Goal: Task Accomplishment & Management: Use online tool/utility

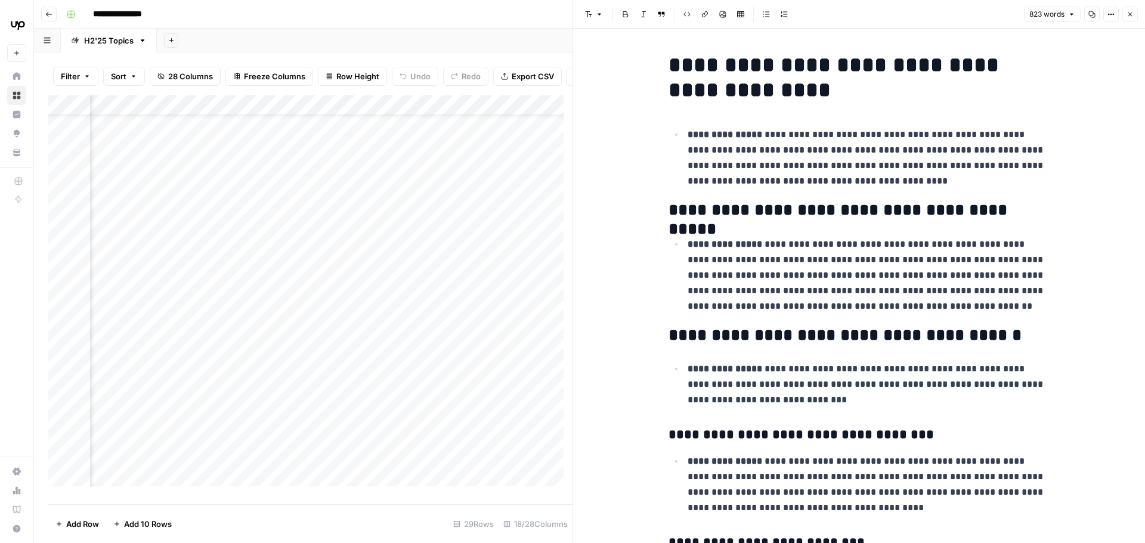
click at [11, 80] on link "Home" at bounding box center [16, 76] width 19 height 19
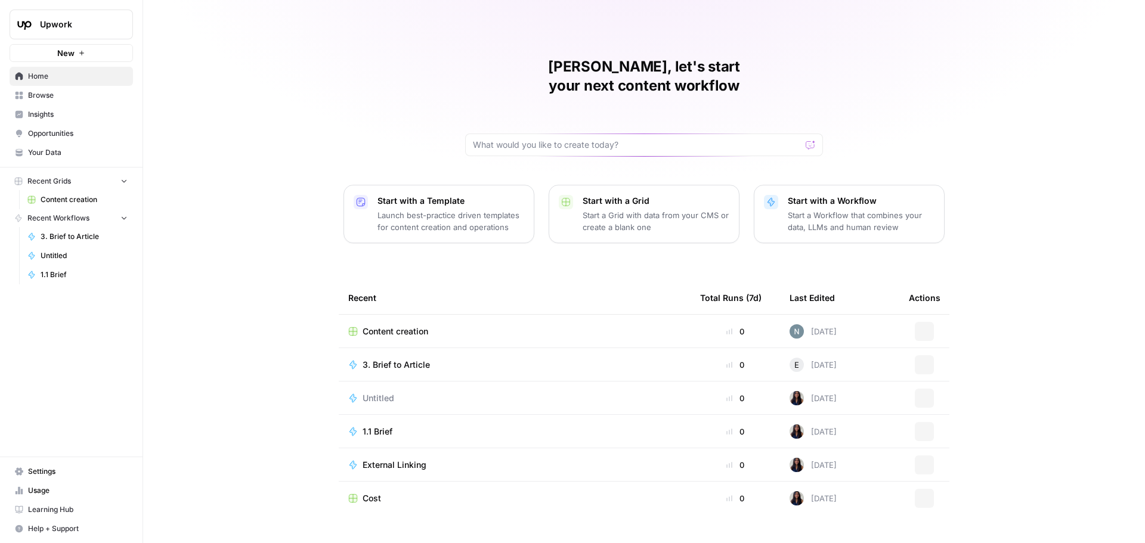
click at [60, 112] on span "Insights" at bounding box center [78, 114] width 100 height 11
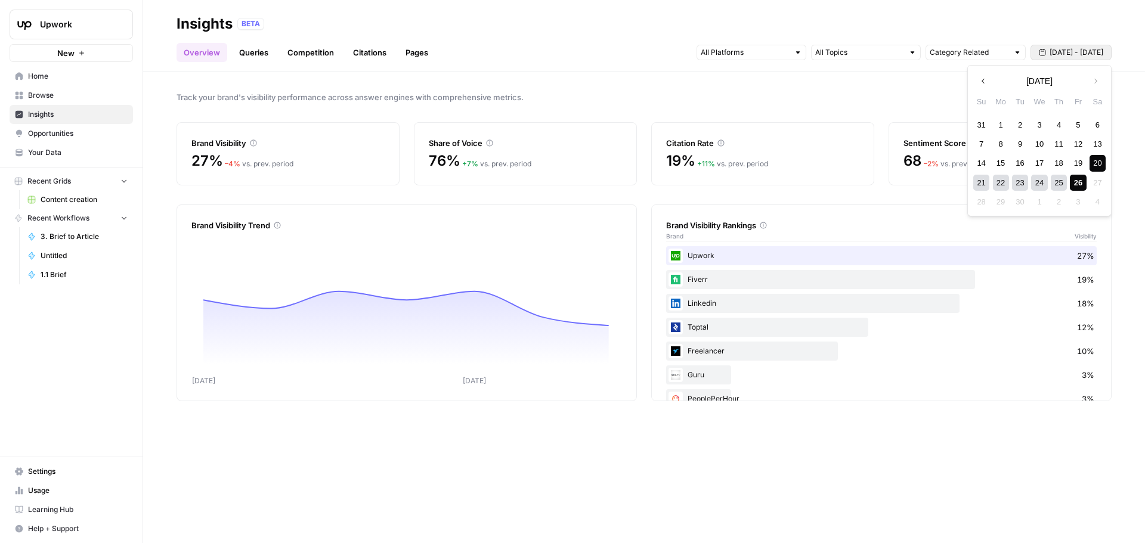
click at [1058, 56] on span "Sep 20 - Sep 26" at bounding box center [1076, 52] width 54 height 11
click at [982, 81] on icon "button" at bounding box center [982, 81] width 3 height 5
click at [983, 83] on icon "button" at bounding box center [982, 81] width 3 height 5
click at [1094, 85] on button "Next month" at bounding box center [1095, 80] width 21 height 21
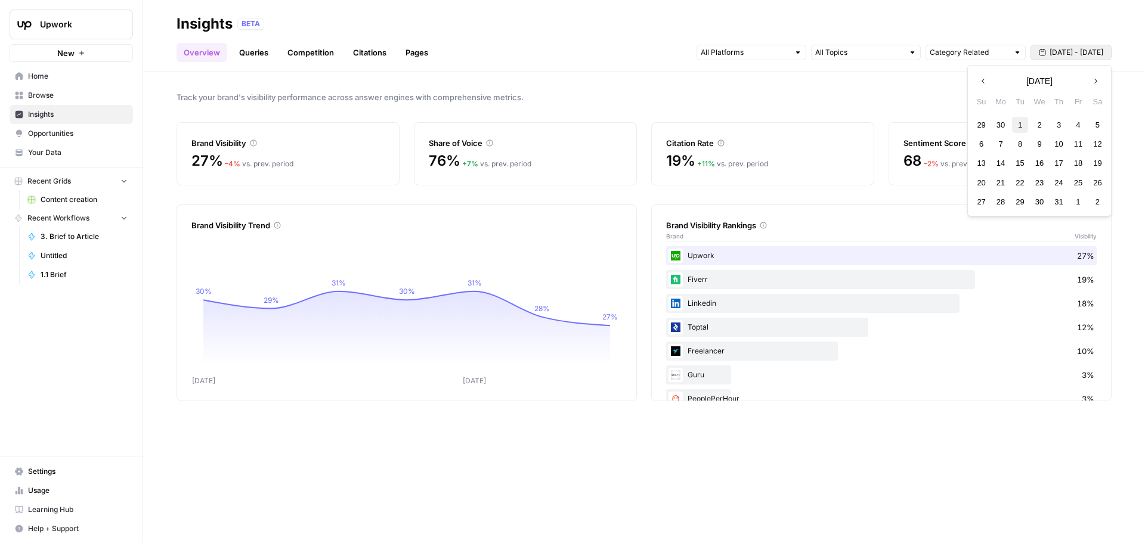
click at [1024, 120] on div "1" at bounding box center [1020, 125] width 16 height 16
click at [1098, 81] on icon "button" at bounding box center [1095, 81] width 8 height 8
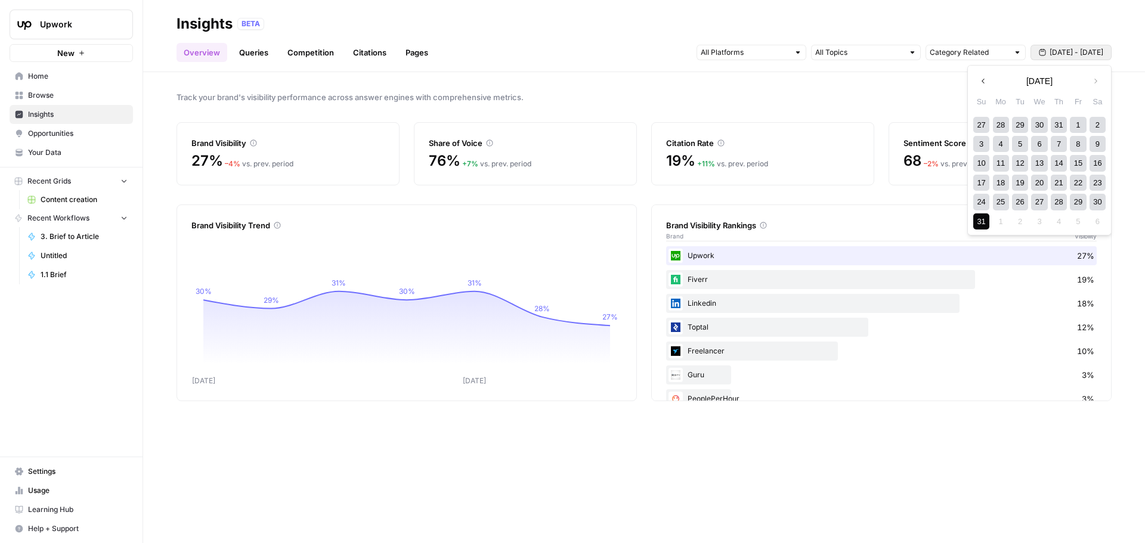
click at [980, 224] on div "31" at bounding box center [981, 221] width 16 height 16
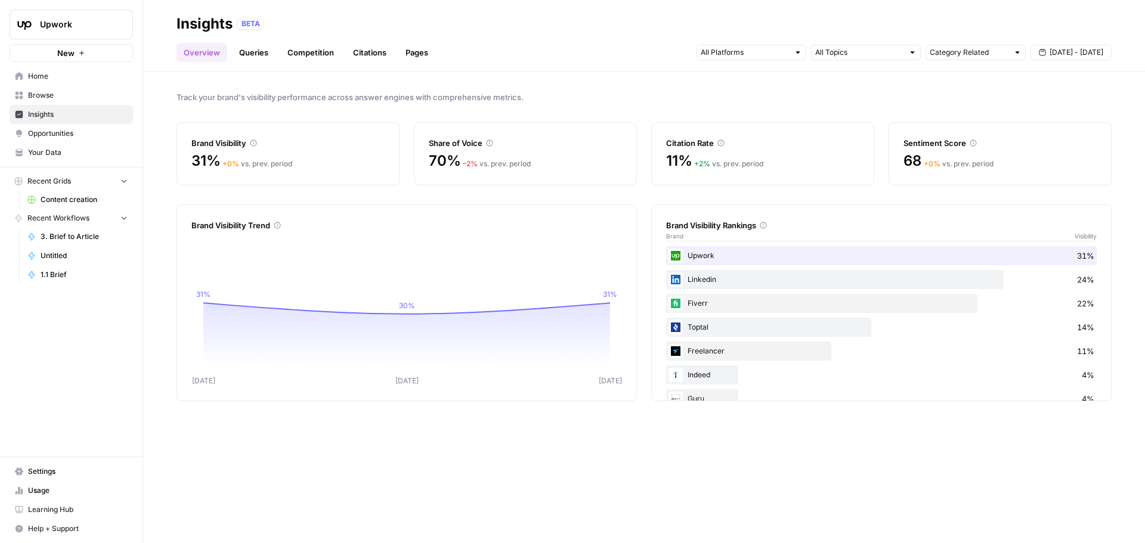
click at [1071, 57] on span "Jul 1 - Aug 31" at bounding box center [1076, 52] width 54 height 11
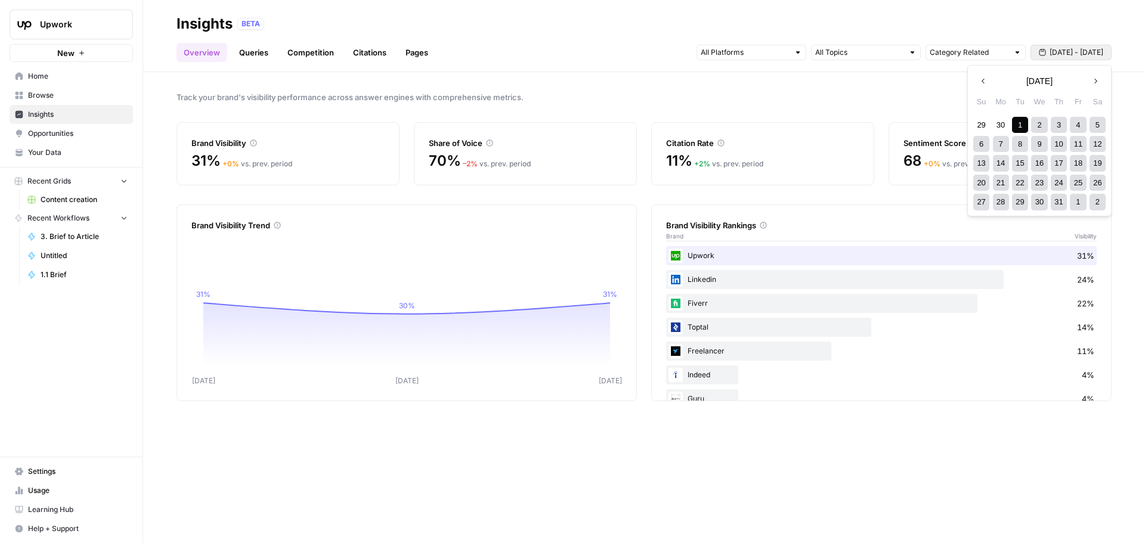
click at [1015, 126] on div "1" at bounding box center [1020, 125] width 16 height 16
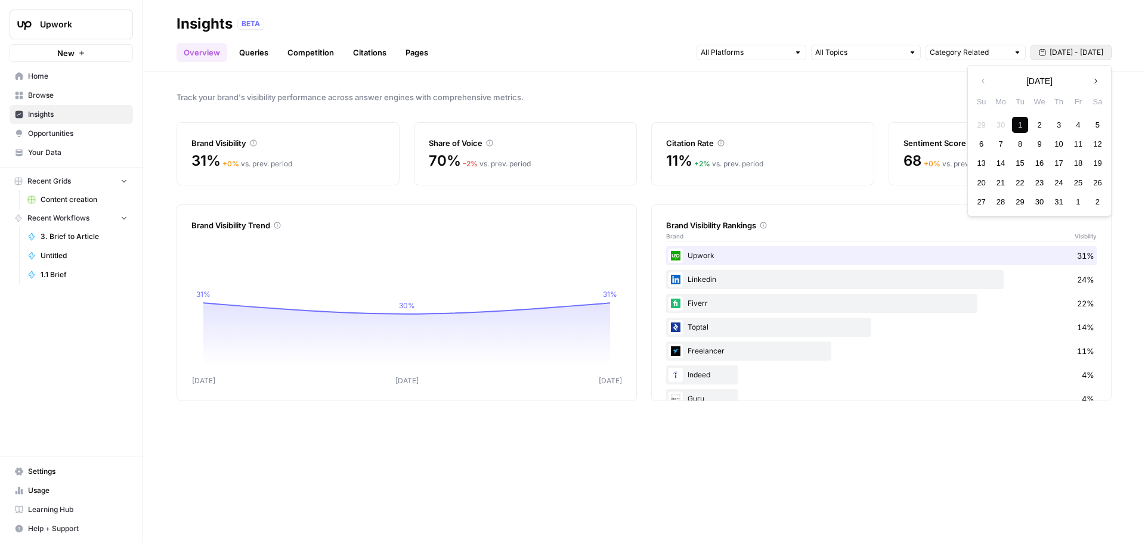
click at [1095, 82] on icon "button" at bounding box center [1095, 81] width 8 height 8
click at [832, 85] on div "Track your brand's visibility performance across answer engines with comprehens…" at bounding box center [644, 307] width 1002 height 471
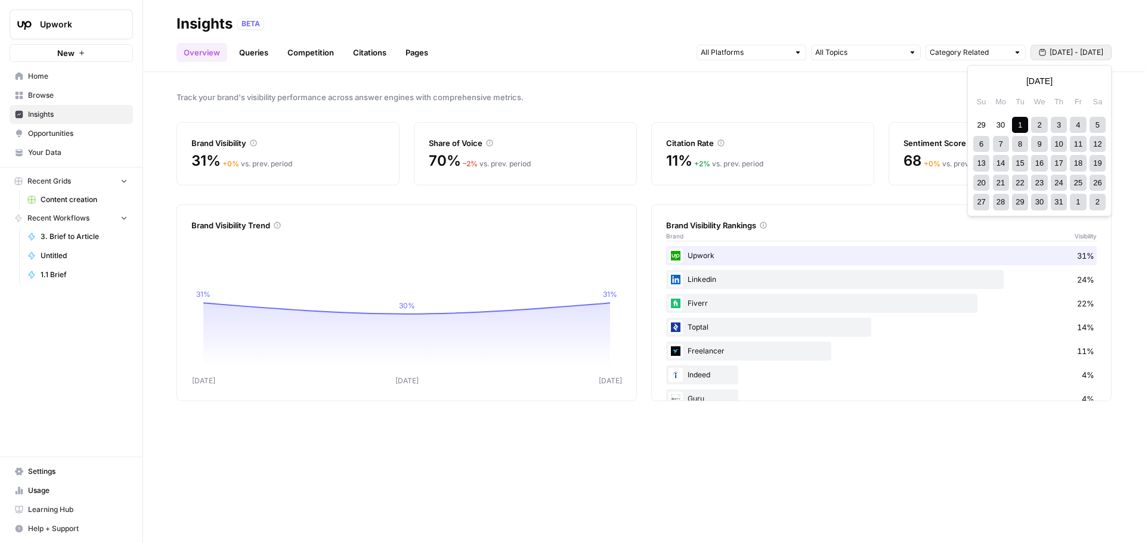
click at [1073, 54] on span "Jul 1 - Aug 31" at bounding box center [1076, 52] width 54 height 11
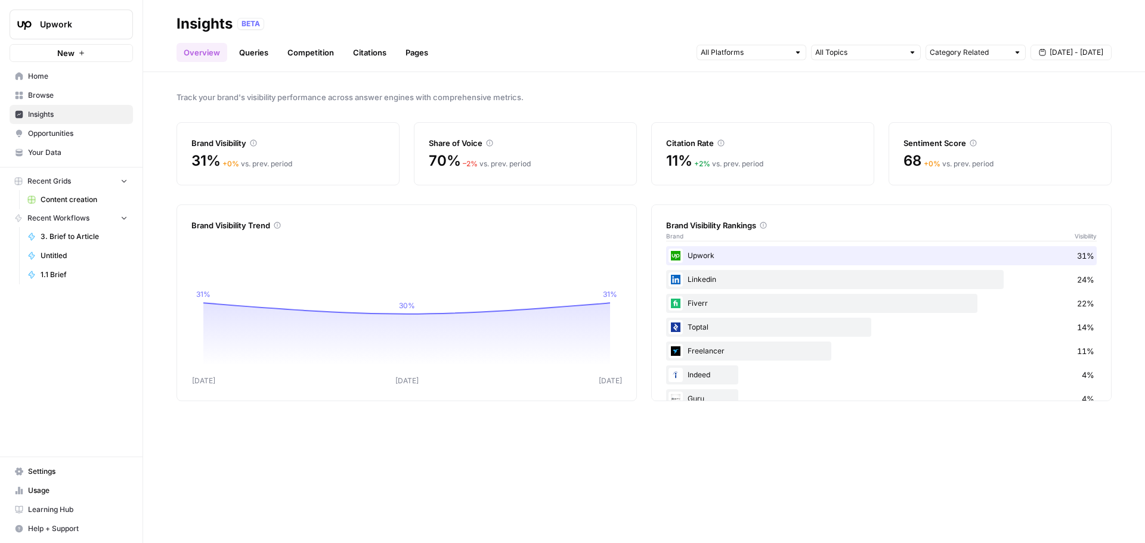
click at [903, 101] on span "Track your brand's visibility performance across answer engines with comprehens…" at bounding box center [643, 97] width 935 height 12
click at [1063, 51] on span "Jul 1 - Aug 31" at bounding box center [1076, 52] width 54 height 11
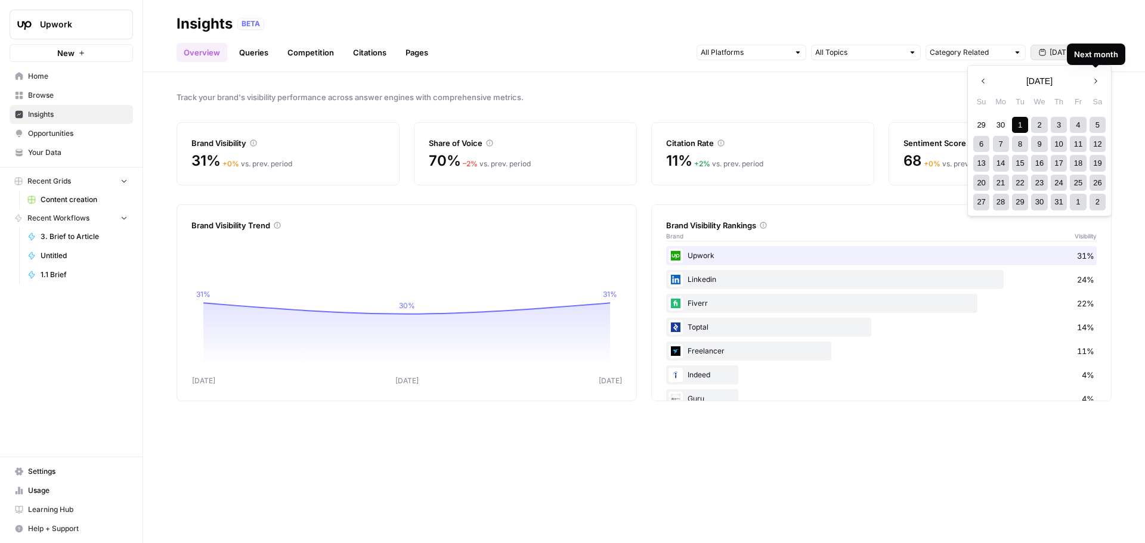
click at [1096, 80] on icon "button" at bounding box center [1095, 81] width 3 height 5
click at [1075, 127] on div "1" at bounding box center [1078, 125] width 16 height 16
click at [983, 224] on div "31" at bounding box center [981, 221] width 16 height 16
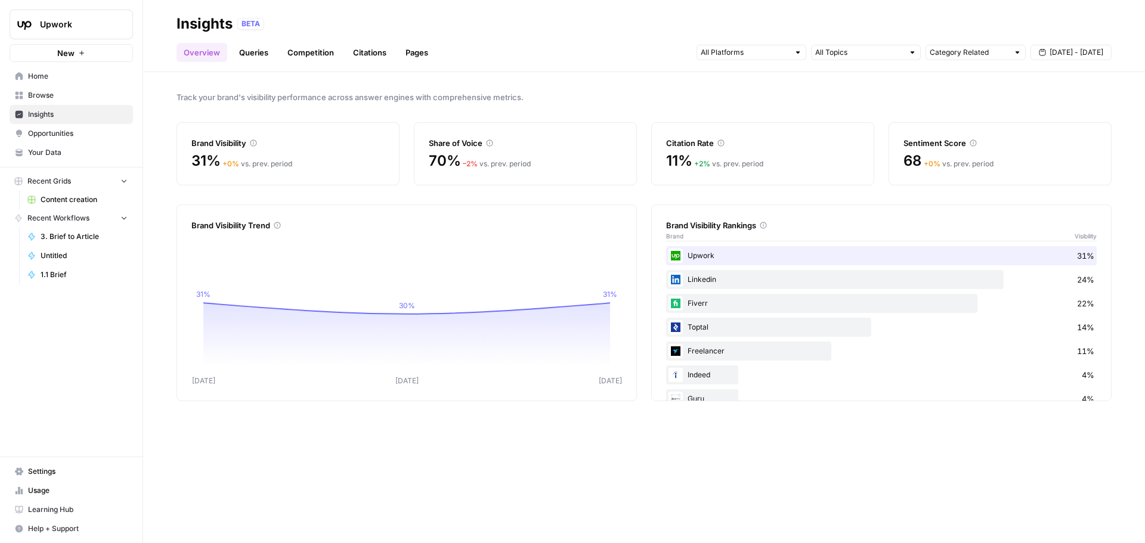
click at [1070, 52] on span "Aug 1 - Aug 31" at bounding box center [1076, 52] width 54 height 11
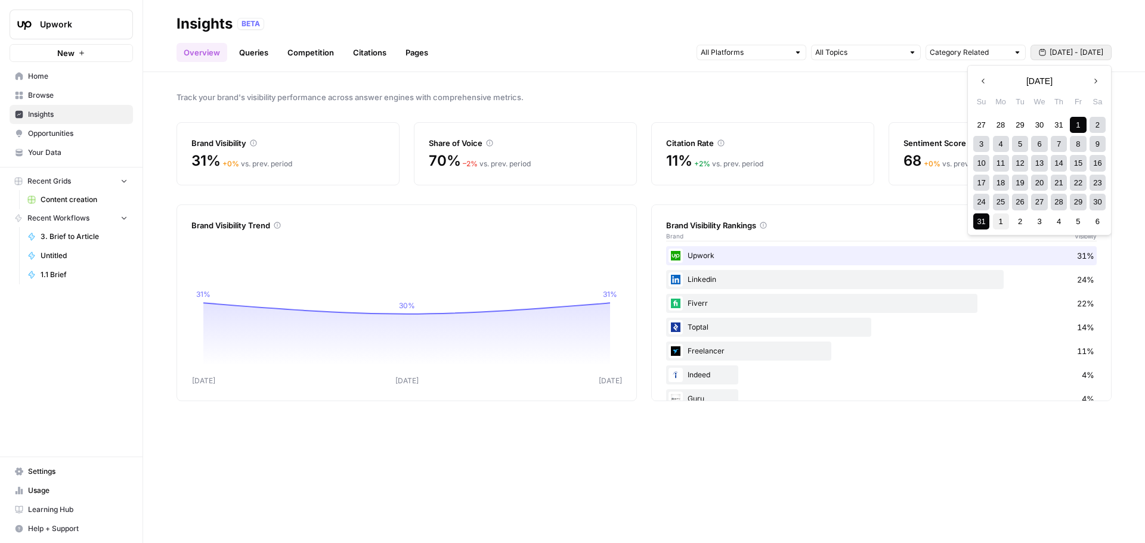
click at [1001, 223] on div "1" at bounding box center [1001, 221] width 16 height 16
click at [1076, 185] on div "26" at bounding box center [1078, 183] width 16 height 16
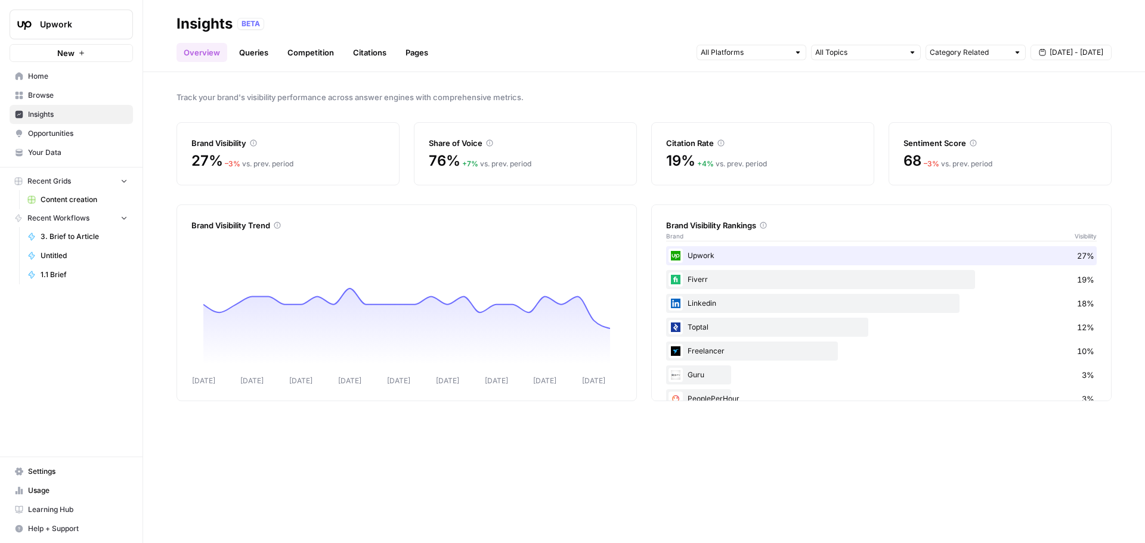
click at [371, 58] on link "Citations" at bounding box center [370, 52] width 48 height 19
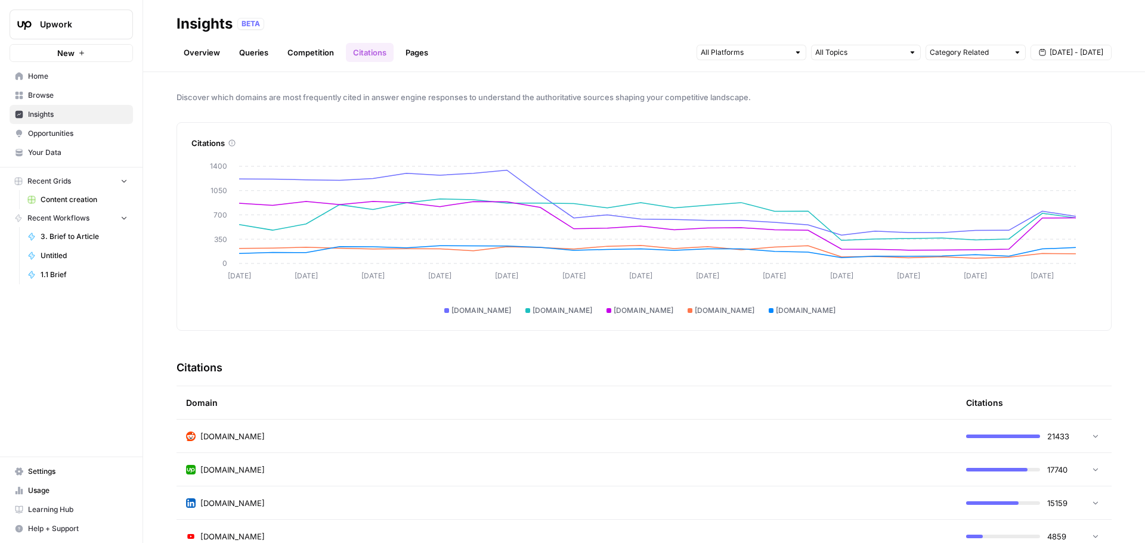
click at [194, 52] on link "Overview" at bounding box center [201, 52] width 51 height 19
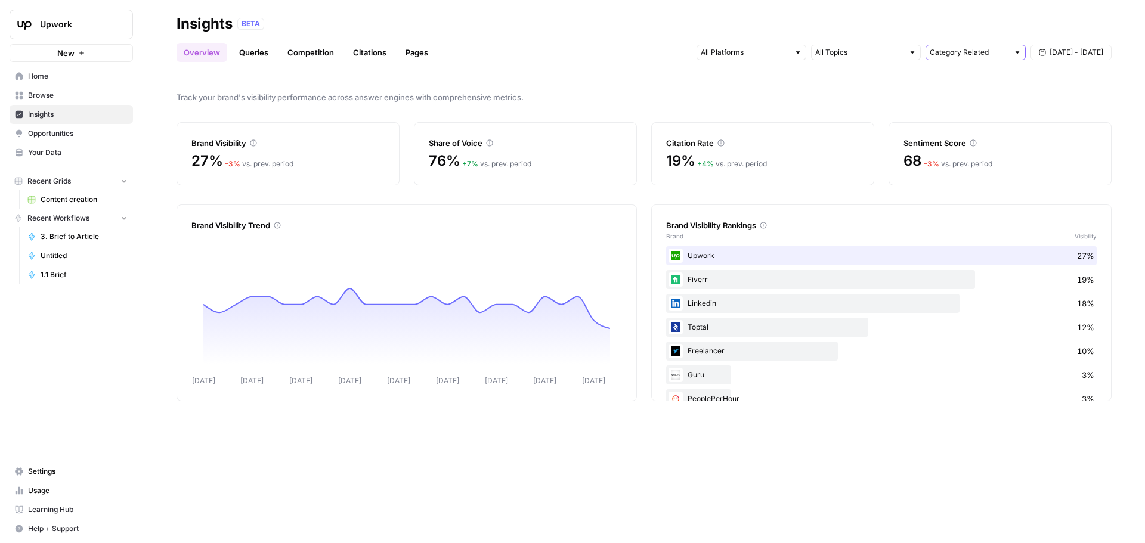
click at [996, 49] on input "text" at bounding box center [969, 53] width 79 height 12
type input "Category Related"
click at [847, 52] on input "text" at bounding box center [859, 53] width 88 height 12
click at [794, 54] on div at bounding box center [798, 52] width 8 height 8
click at [871, 91] on span "Track your brand's visibility performance across answer engines with comprehens…" at bounding box center [643, 97] width 935 height 12
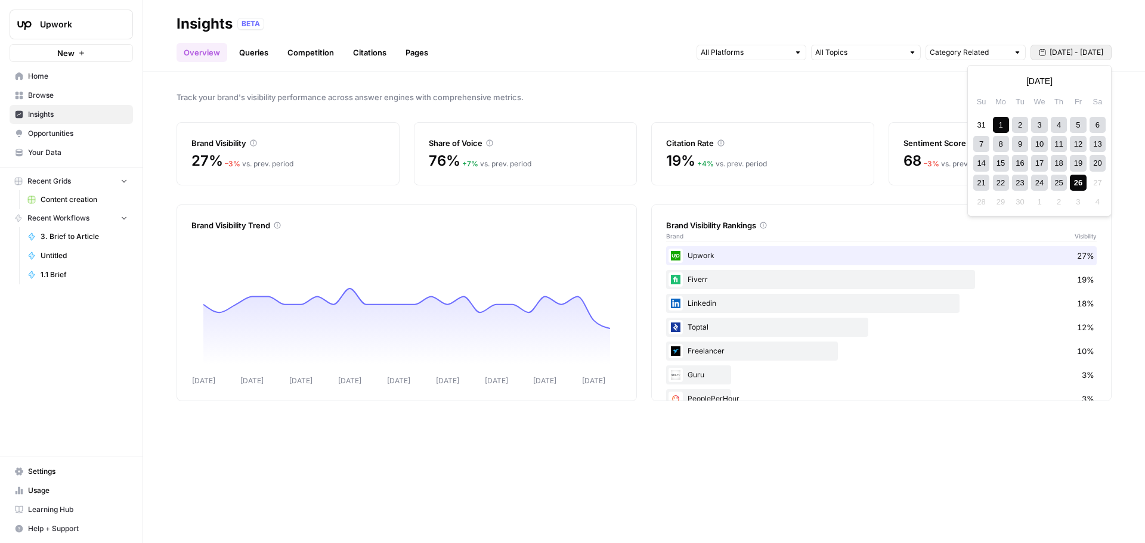
click at [1067, 56] on span "Sep 1 - Sep 26" at bounding box center [1076, 52] width 54 height 11
click at [985, 80] on icon "button" at bounding box center [983, 81] width 8 height 8
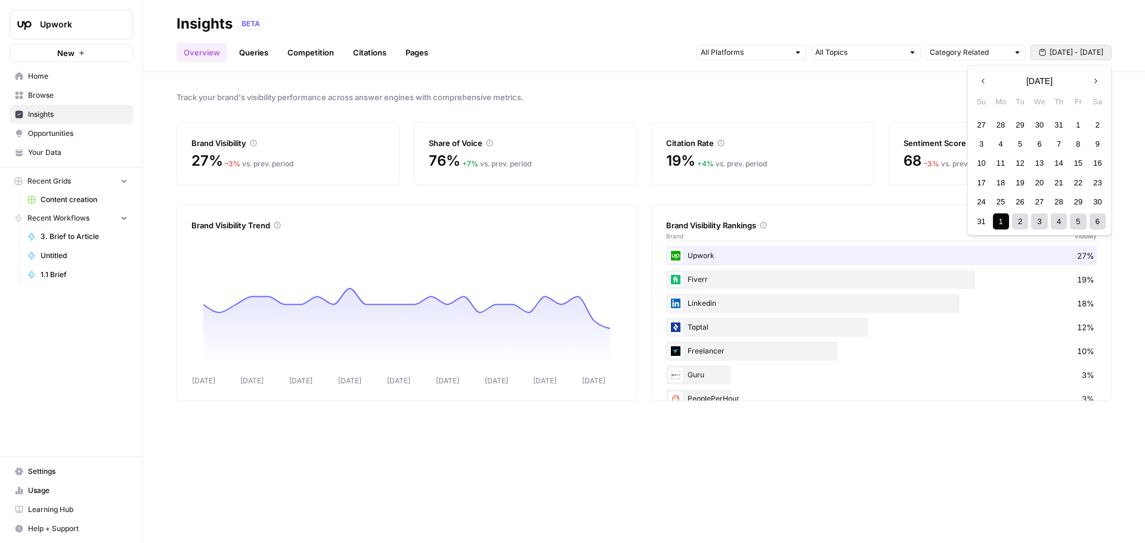
click at [1079, 124] on div "1" at bounding box center [1078, 125] width 16 height 16
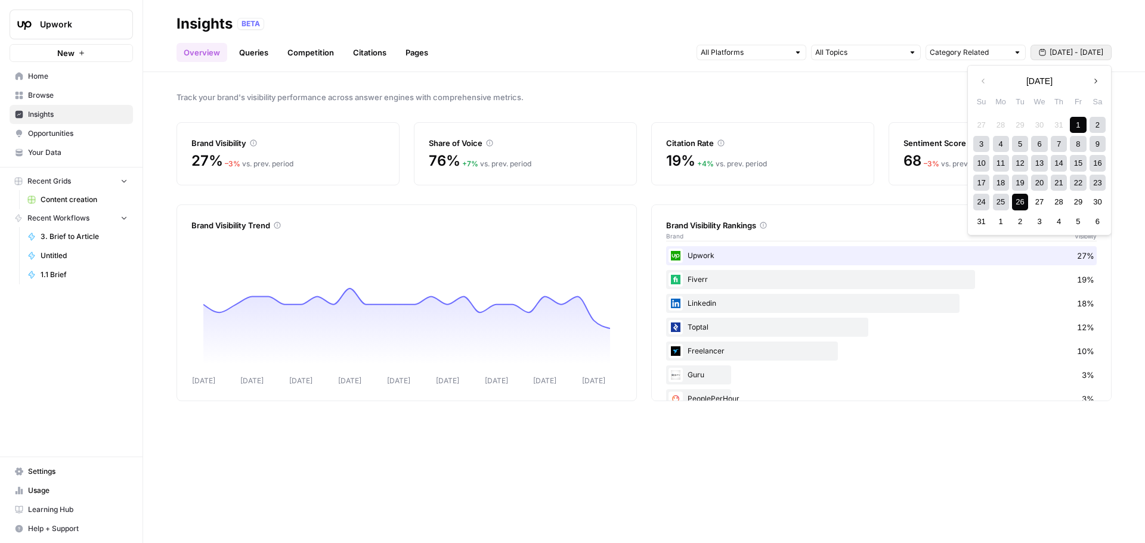
click at [1022, 200] on div "26" at bounding box center [1020, 202] width 16 height 16
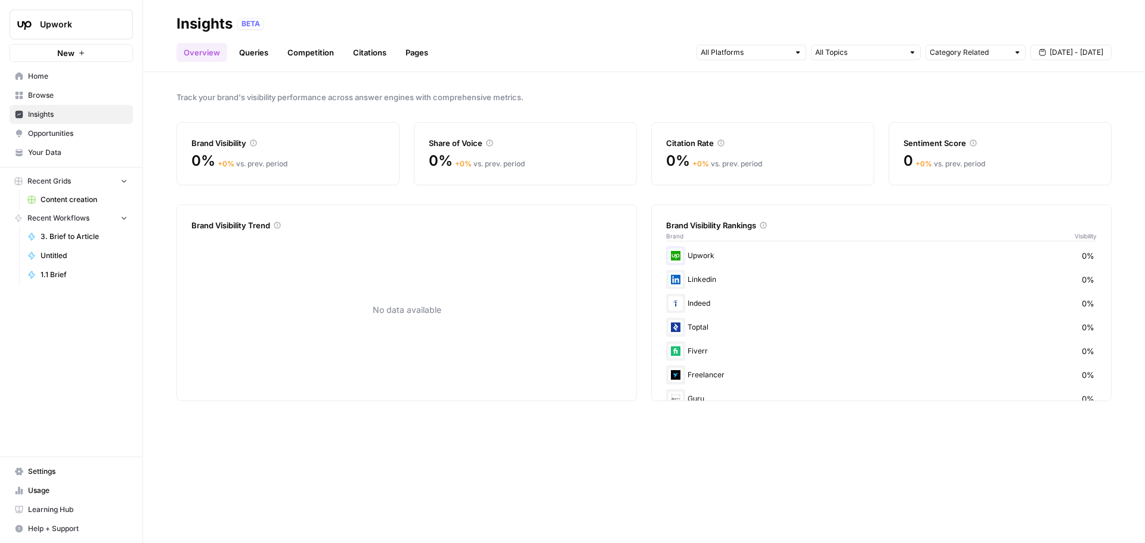
click at [1058, 57] on span "Aug 1 - Aug 26" at bounding box center [1076, 52] width 54 height 11
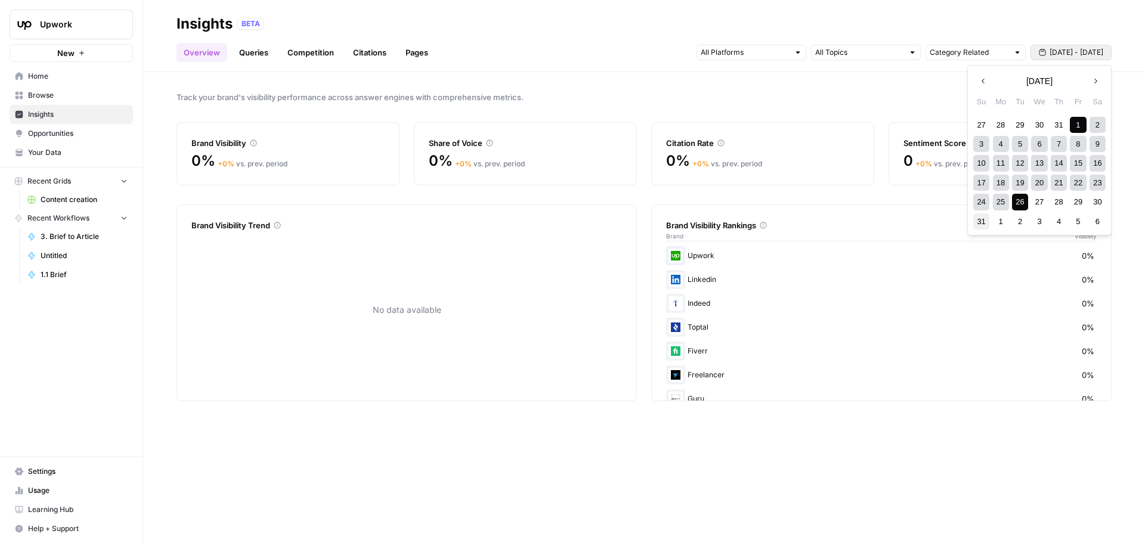
click at [975, 223] on div "31" at bounding box center [981, 221] width 16 height 16
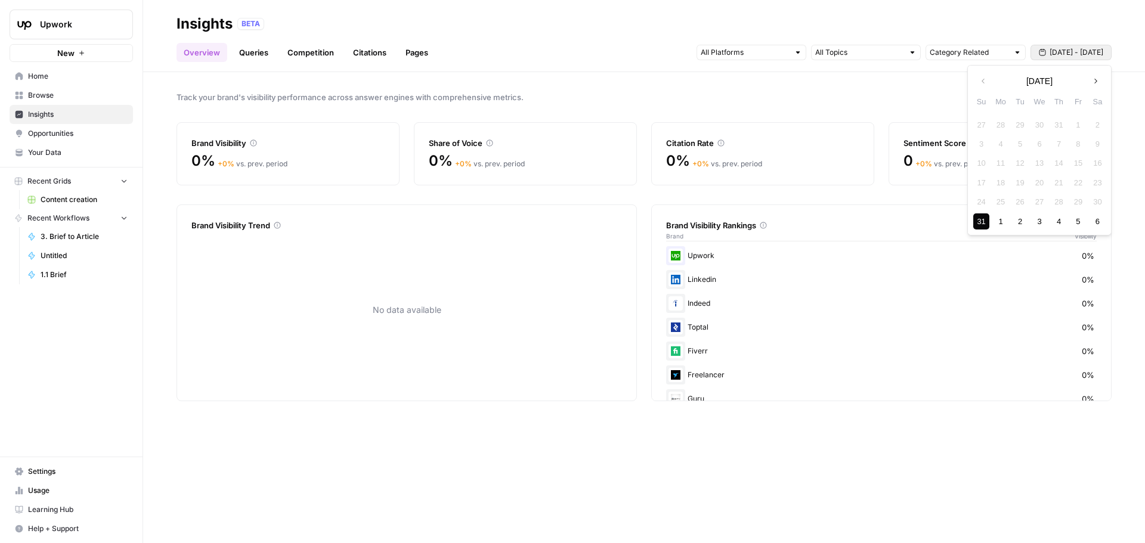
click at [980, 227] on div "31" at bounding box center [981, 221] width 16 height 16
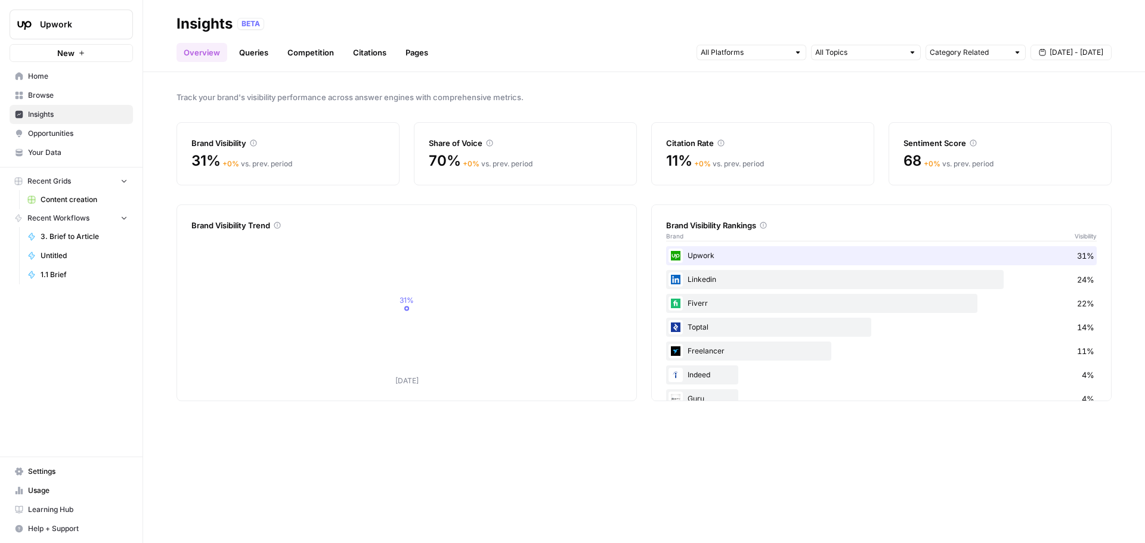
click at [1058, 51] on span "Aug 31 - Aug 31" at bounding box center [1076, 52] width 54 height 11
click at [1074, 124] on div "1" at bounding box center [1078, 125] width 16 height 16
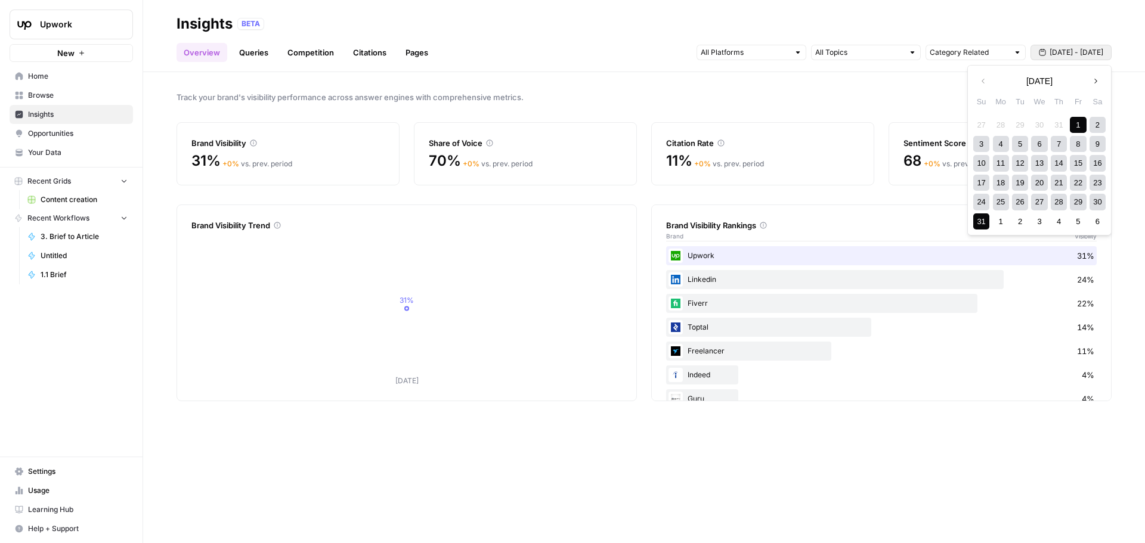
click at [986, 219] on div "31" at bounding box center [981, 221] width 16 height 16
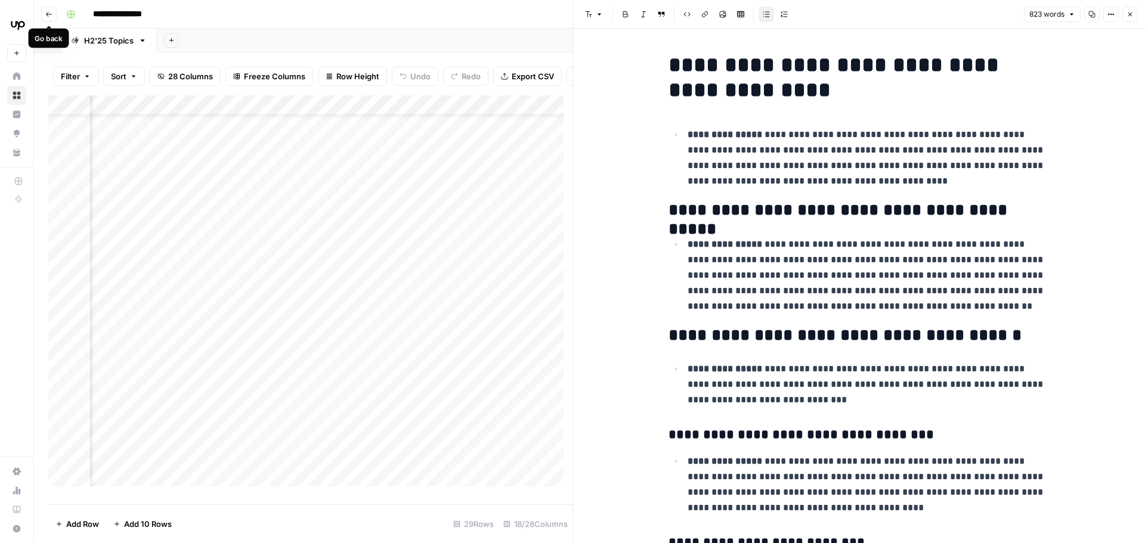
click at [49, 8] on button "Go back" at bounding box center [49, 15] width 16 height 16
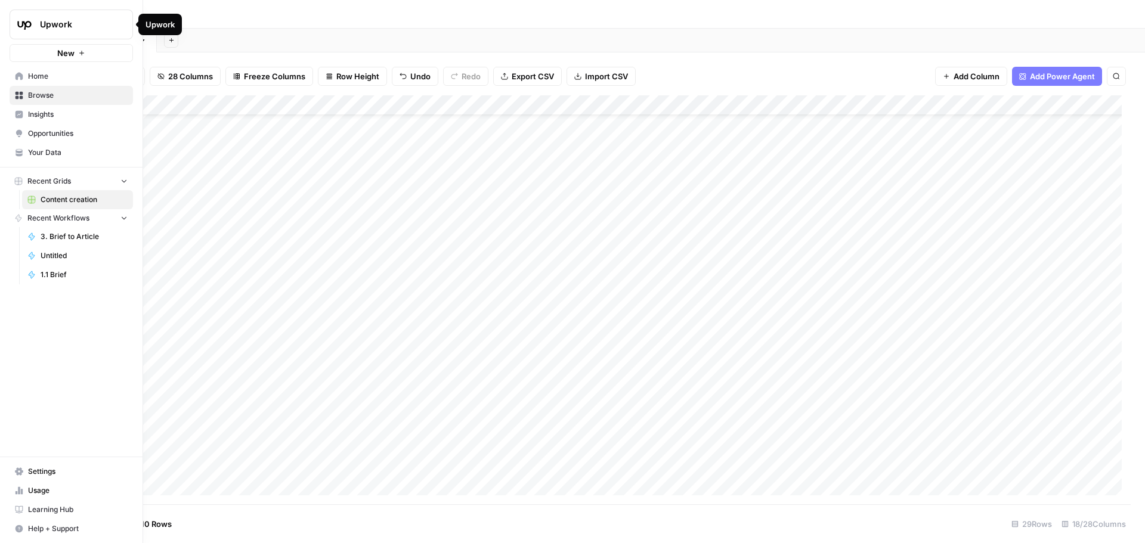
click at [98, 20] on span "Upwork" at bounding box center [76, 24] width 72 height 12
click at [91, 111] on span "September Cohort" at bounding box center [114, 109] width 157 height 12
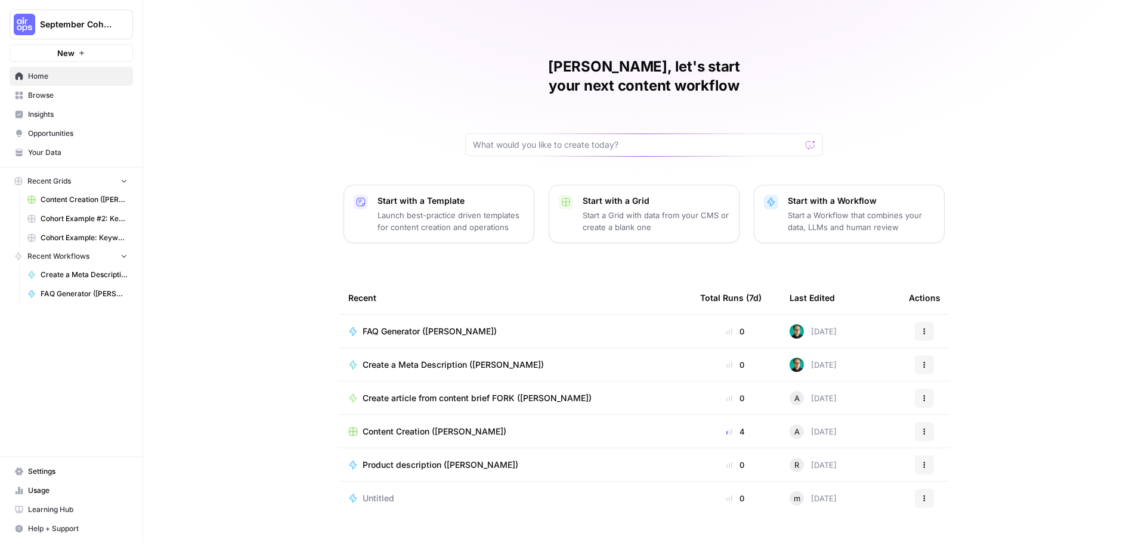
click at [490, 348] on td "Create a Meta Description ([PERSON_NAME])" at bounding box center [515, 364] width 352 height 33
click at [477, 359] on span "Create a Meta Description ([PERSON_NAME])" at bounding box center [453, 365] width 181 height 12
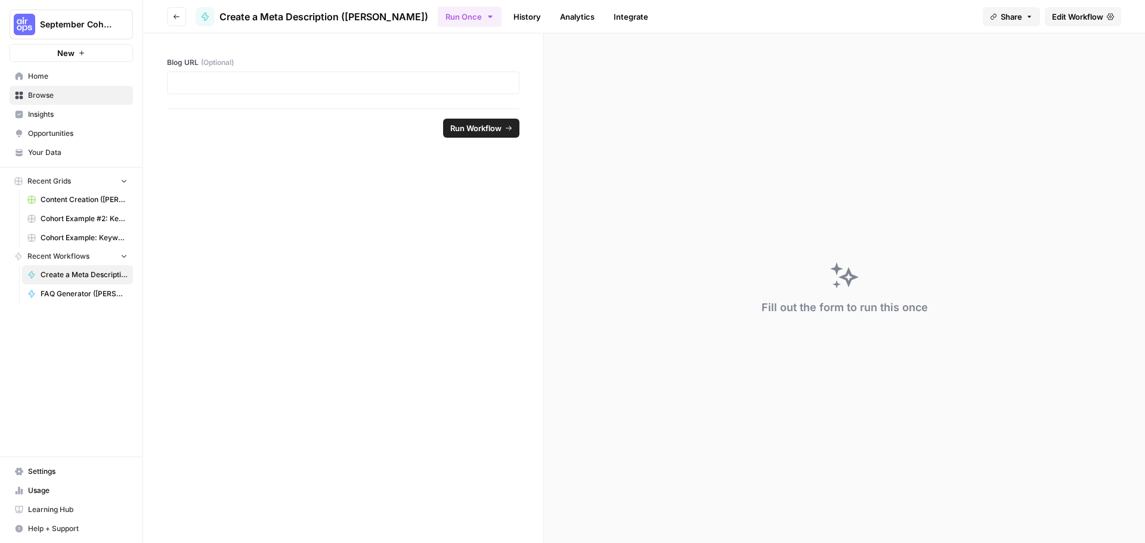
click at [339, 19] on span "Create a Meta Description ([PERSON_NAME])" at bounding box center [323, 17] width 209 height 14
click at [1082, 11] on span "Edit Workflow" at bounding box center [1077, 17] width 51 height 12
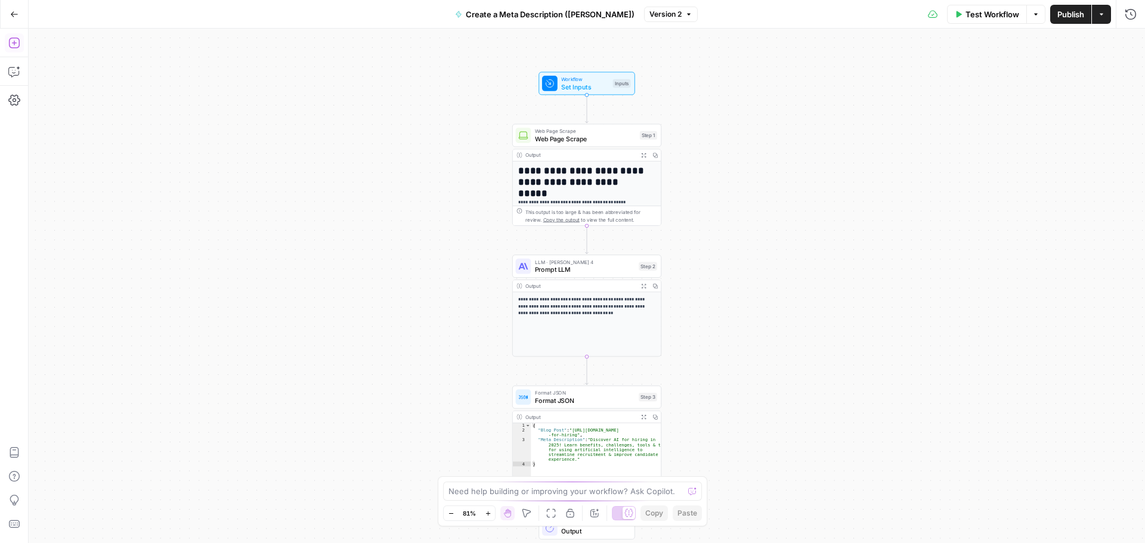
click at [16, 46] on icon "button" at bounding box center [14, 43] width 12 height 12
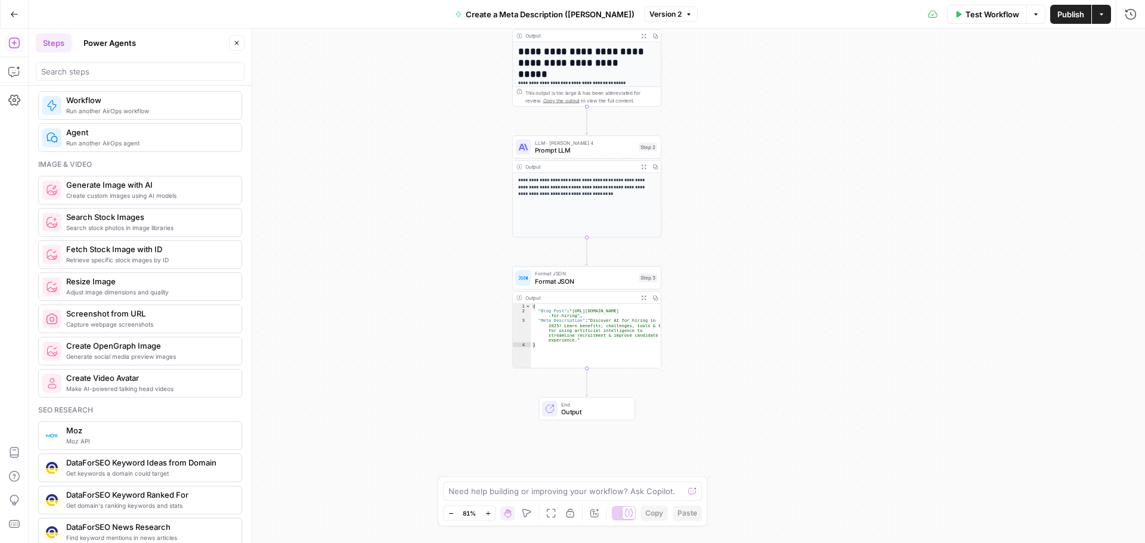
scroll to position [758, 0]
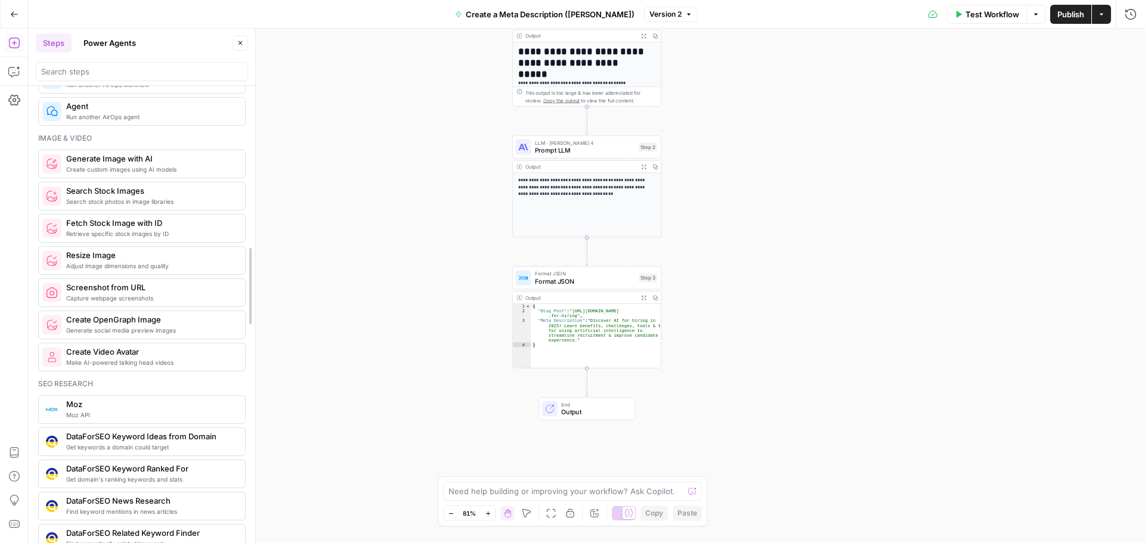
drag, startPoint x: 246, startPoint y: 268, endPoint x: 250, endPoint y: 289, distance: 21.2
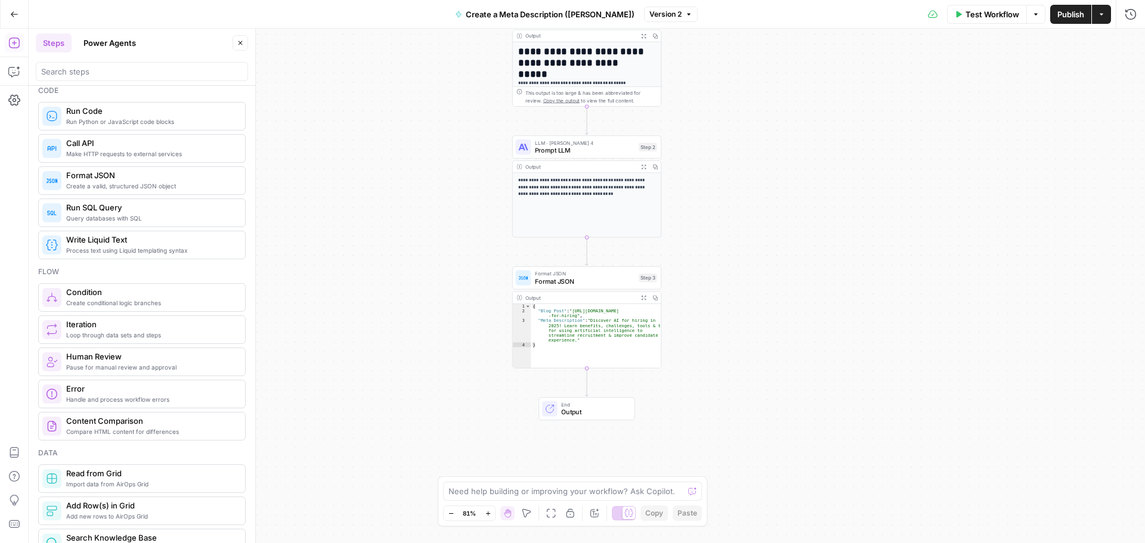
scroll to position [0, 0]
